Goal: Information Seeking & Learning: Check status

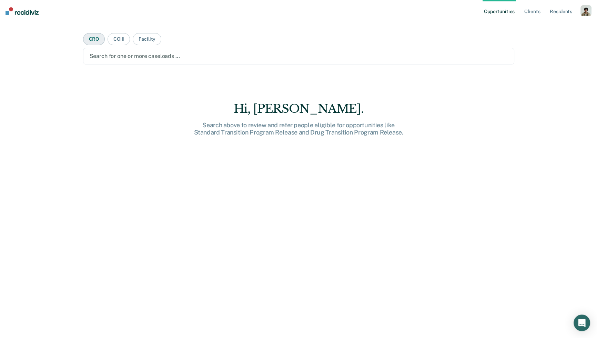
click at [102, 42] on button "CRO" at bounding box center [94, 39] width 22 height 12
click at [101, 61] on div "Search for one or more CROs …" at bounding box center [299, 56] width 432 height 17
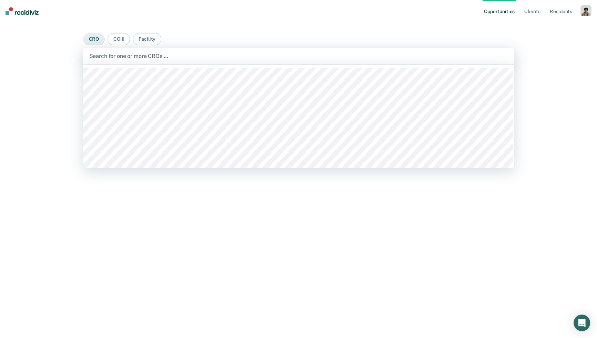
click at [98, 39] on button "CRO" at bounding box center [94, 39] width 22 height 12
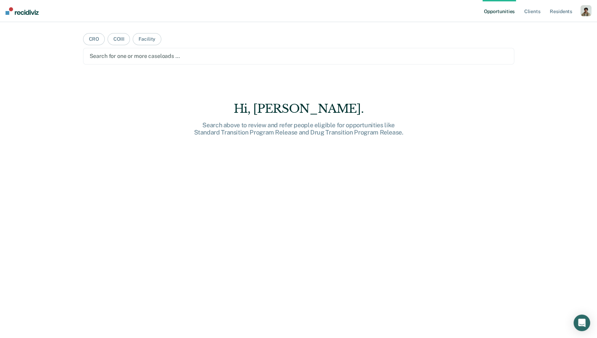
click at [102, 57] on div at bounding box center [299, 56] width 418 height 8
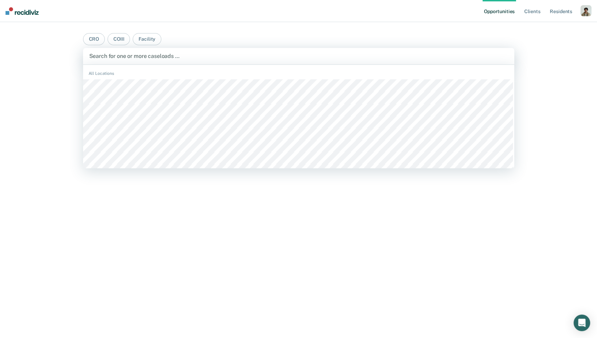
click at [96, 46] on main "CRO COIII Facility CACF, 1 of 492. 492 results available. Use Up and Down to ch…" at bounding box center [299, 171] width 448 height 299
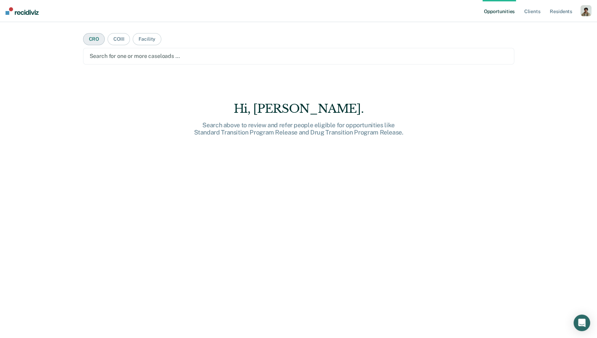
click at [99, 40] on button "CRO" at bounding box center [94, 39] width 22 height 12
click at [104, 51] on div "Search for one or more CROs …" at bounding box center [299, 55] width 420 height 9
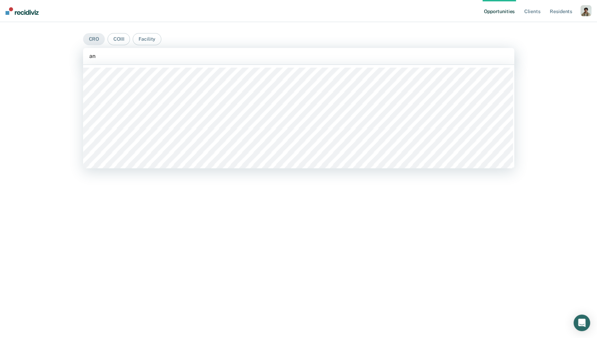
type input "ann"
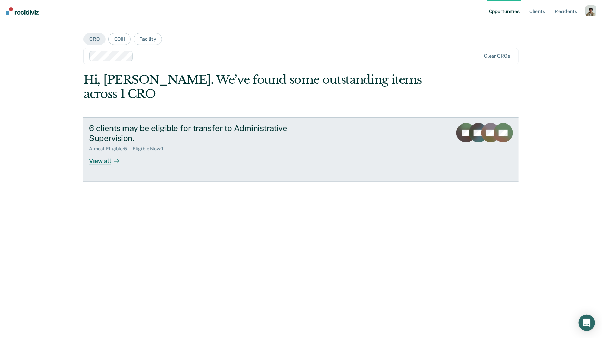
click at [107, 152] on div "View all" at bounding box center [108, 158] width 39 height 13
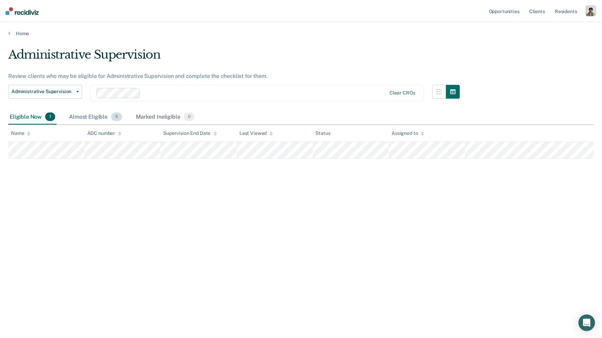
click at [96, 117] on div "Almost Eligible 5" at bounding box center [96, 117] width 56 height 15
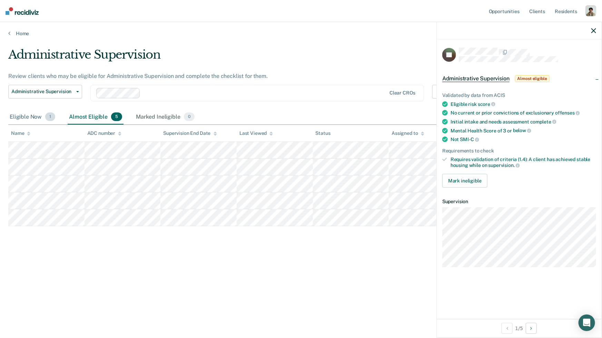
click at [37, 119] on div "Eligible Now 1" at bounding box center [32, 117] width 48 height 15
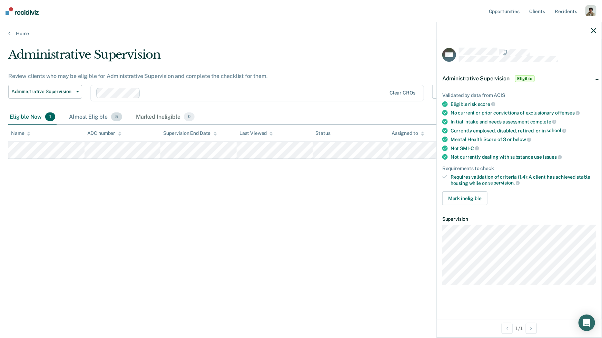
click at [91, 116] on div "Almost Eligible 5" at bounding box center [96, 117] width 56 height 15
click at [99, 118] on div "Almost Eligible 5" at bounding box center [96, 117] width 56 height 15
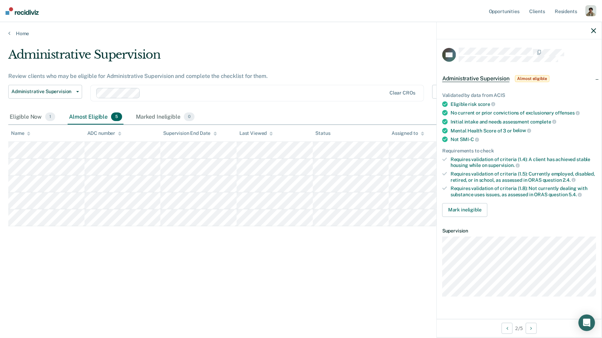
click at [570, 162] on div "Requires validation of criteria (1.4): A client has achieved stable housing whi…" at bounding box center [524, 163] width 146 height 12
click at [575, 221] on article "GC Administrative Supervision Almost eligible Validated by data from ACIS Eligi…" at bounding box center [519, 172] width 154 height 249
click at [50, 118] on span "1" at bounding box center [50, 116] width 10 height 9
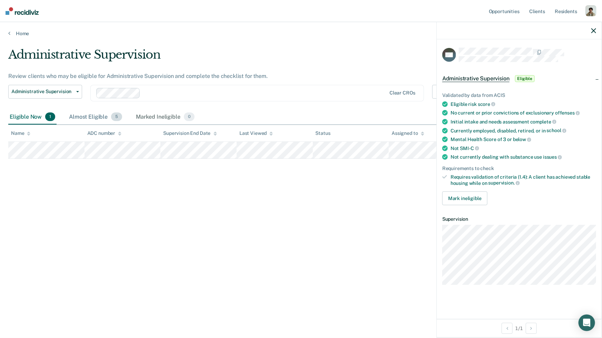
click at [109, 113] on div "Almost Eligible 5" at bounding box center [96, 117] width 56 height 15
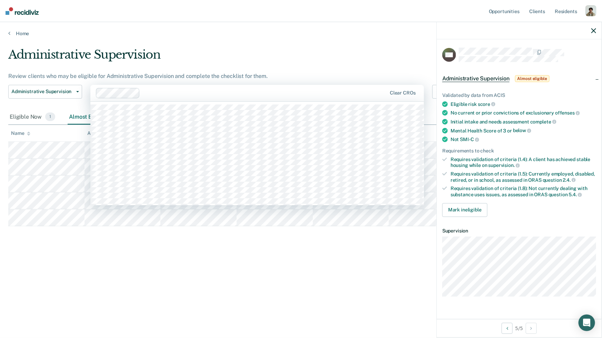
click at [149, 94] on div at bounding box center [265, 93] width 244 height 8
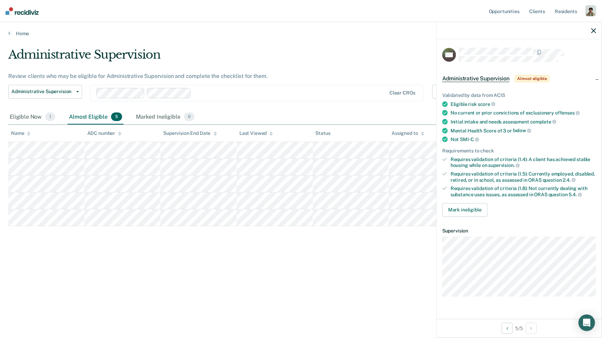
click at [214, 110] on div "Eligible Now 1 Almost Eligible 5 Marked Ineligible 0" at bounding box center [300, 118] width 585 height 16
click at [248, 95] on div at bounding box center [290, 93] width 192 height 8
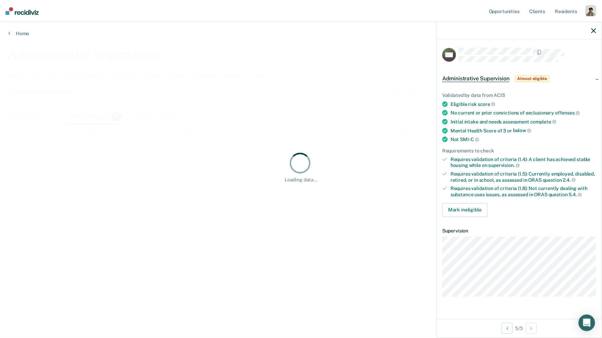
click at [283, 83] on div "Loading data..." at bounding box center [300, 167] width 585 height 239
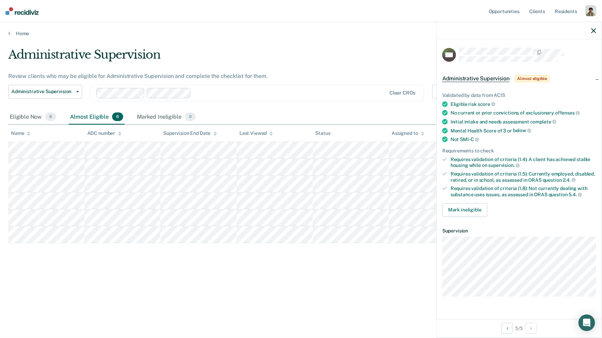
click at [594, 32] on icon "button" at bounding box center [593, 30] width 5 height 5
click at [28, 109] on div "Administrative Supervision Administrative Supervision" at bounding box center [45, 97] width 74 height 25
click at [27, 112] on div "Eligible Now 6" at bounding box center [32, 117] width 49 height 15
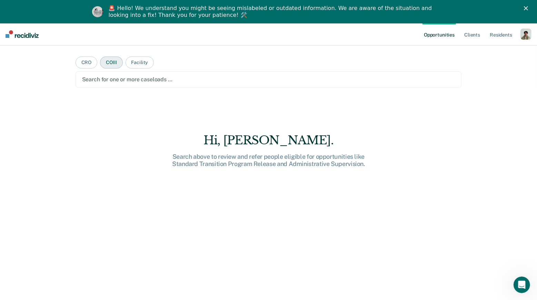
click at [107, 65] on button "COIII" at bounding box center [111, 63] width 22 height 12
click at [116, 82] on div at bounding box center [268, 80] width 373 height 8
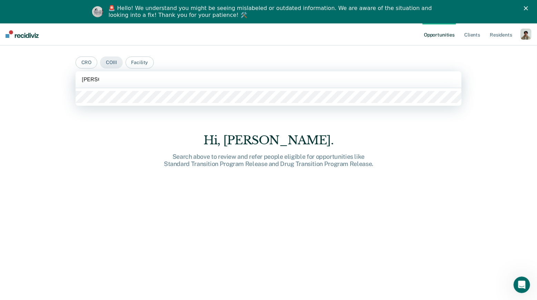
type input "[PERSON_NAME]"
click at [114, 90] on div at bounding box center [269, 97] width 386 height 18
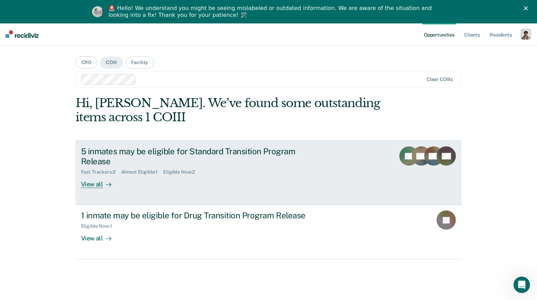
click at [100, 190] on link "5 inmates may be eligible for Standard Transition Program Release Fast Trackers…" at bounding box center [269, 173] width 386 height 65
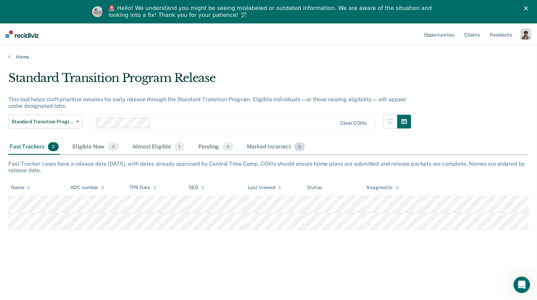
click at [266, 145] on div "Marked Incorrect 0" at bounding box center [276, 147] width 61 height 15
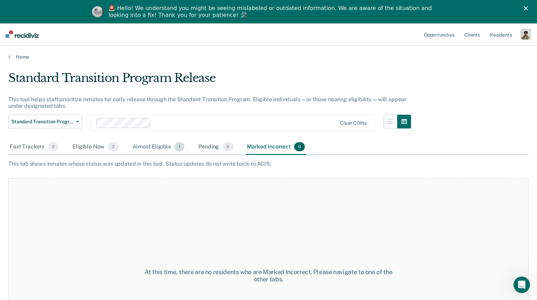
click at [159, 152] on div "Almost Eligible 1" at bounding box center [158, 147] width 55 height 15
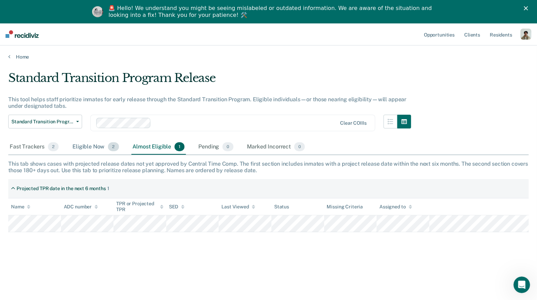
click at [95, 146] on div "Eligible Now 2" at bounding box center [95, 147] width 49 height 15
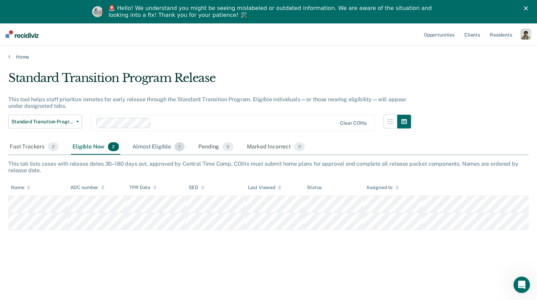
click at [135, 142] on div "Almost Eligible 1" at bounding box center [158, 147] width 55 height 15
